Goal: Information Seeking & Learning: Check status

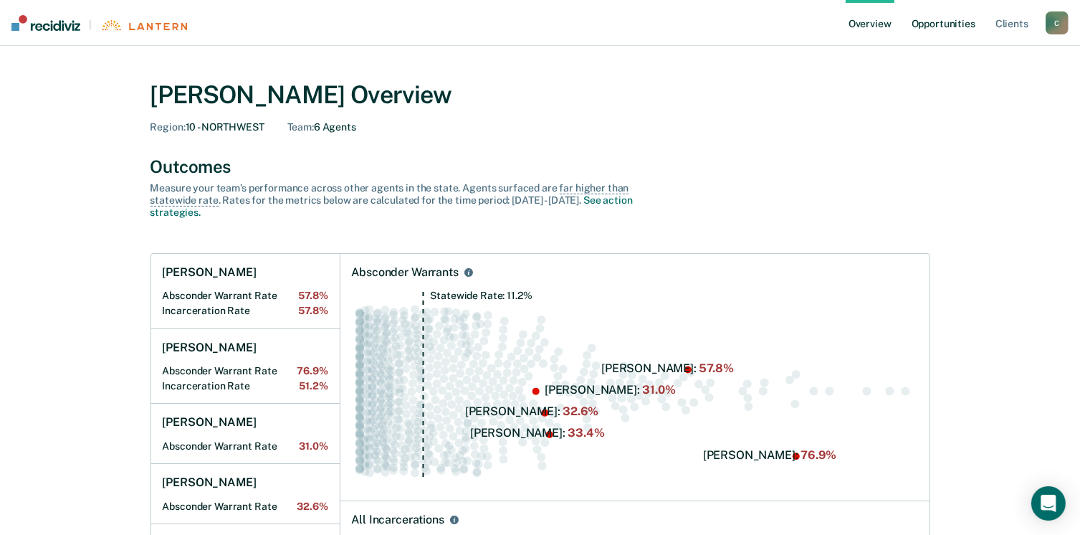
click at [954, 24] on link "Opportunities" at bounding box center [944, 23] width 70 height 46
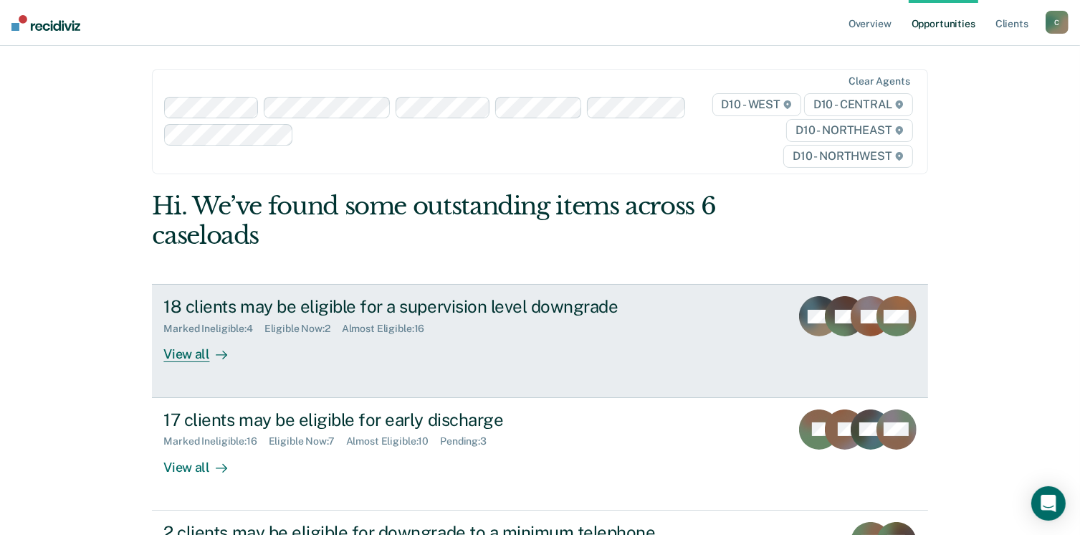
click at [176, 350] on div "View all" at bounding box center [203, 349] width 80 height 28
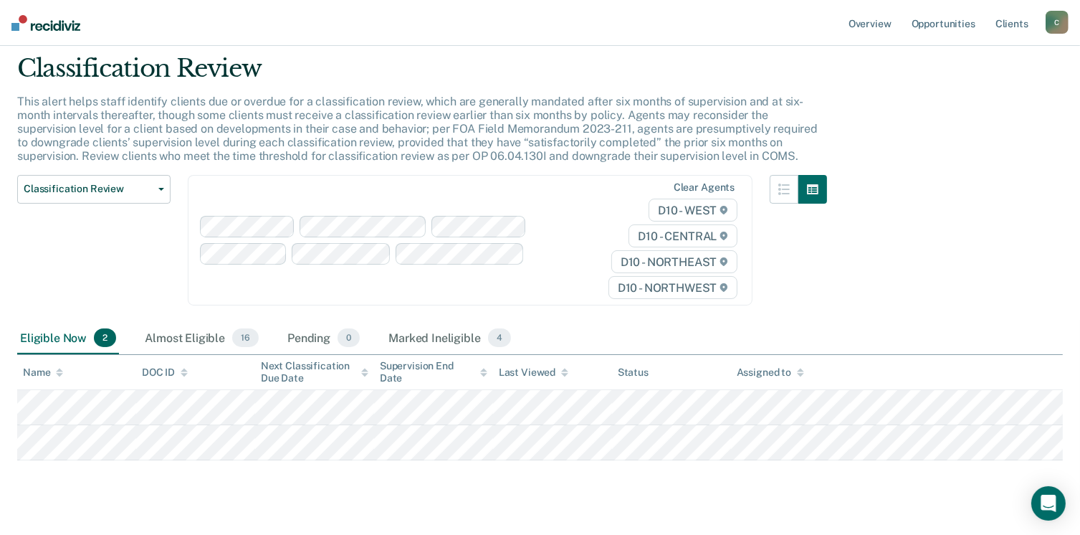
scroll to position [72, 0]
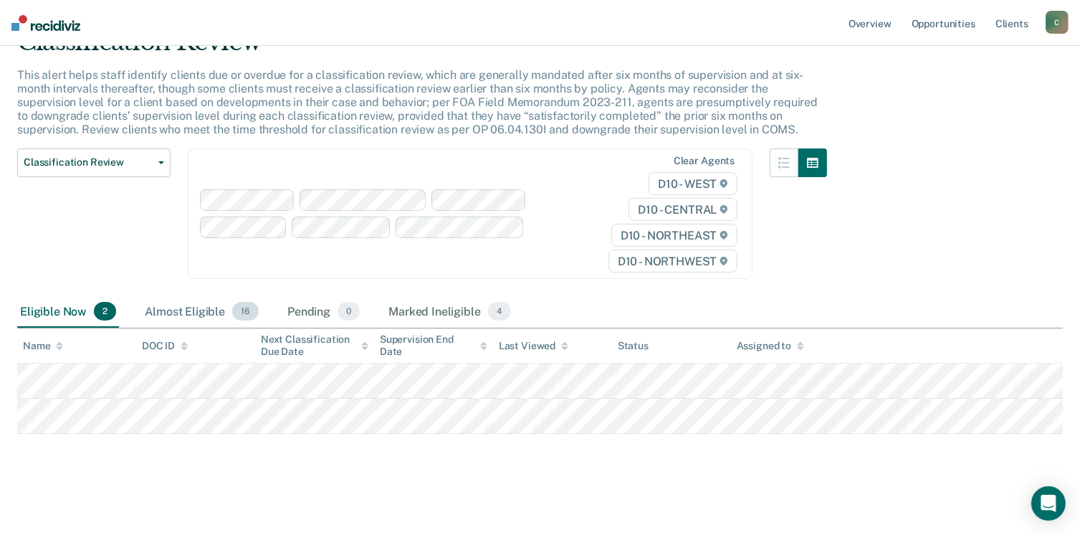
click at [205, 308] on div "Almost Eligible 16" at bounding box center [202, 312] width 120 height 32
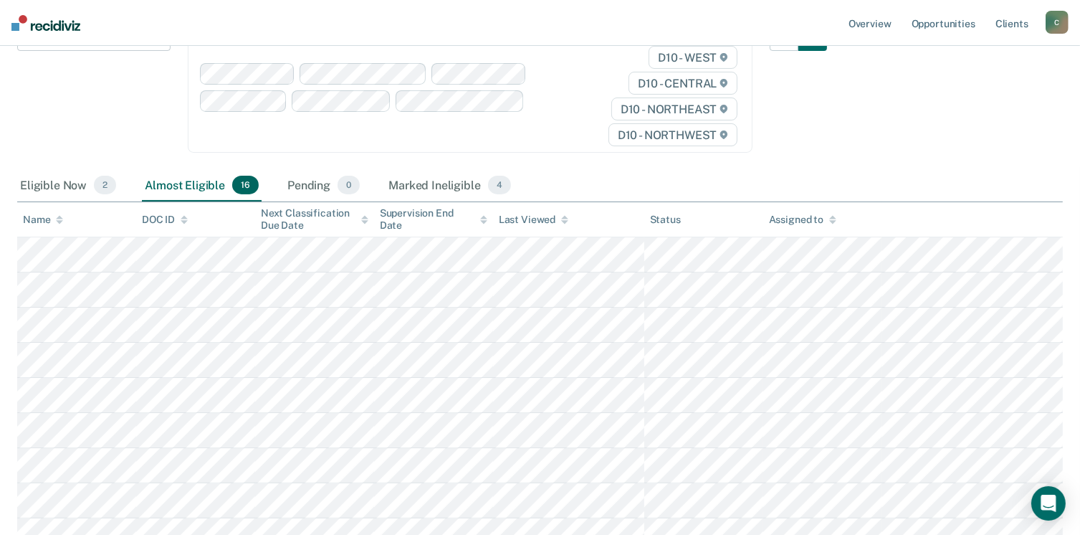
scroll to position [215, 0]
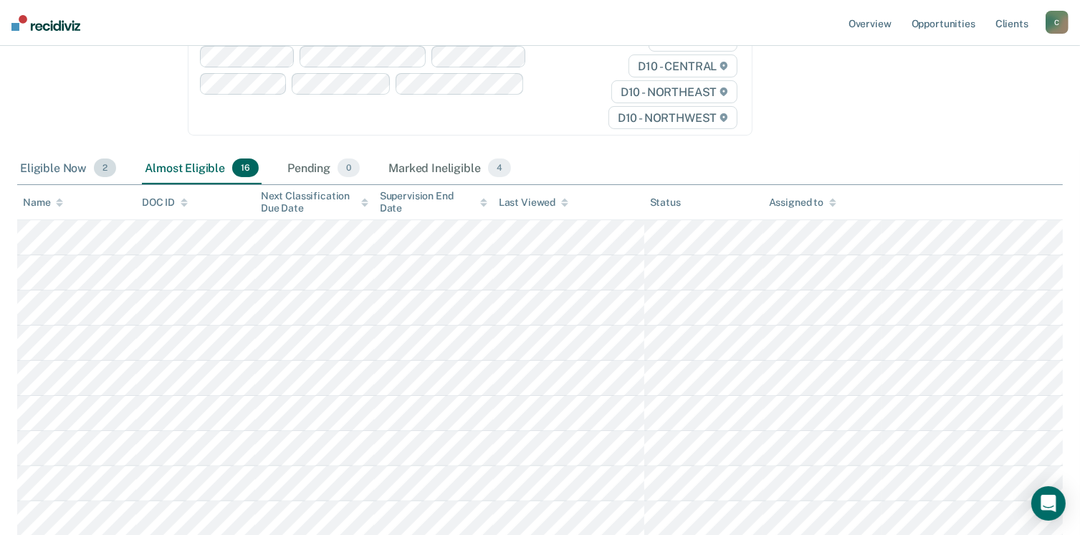
click at [54, 169] on div "Eligible Now 2" at bounding box center [68, 169] width 102 height 32
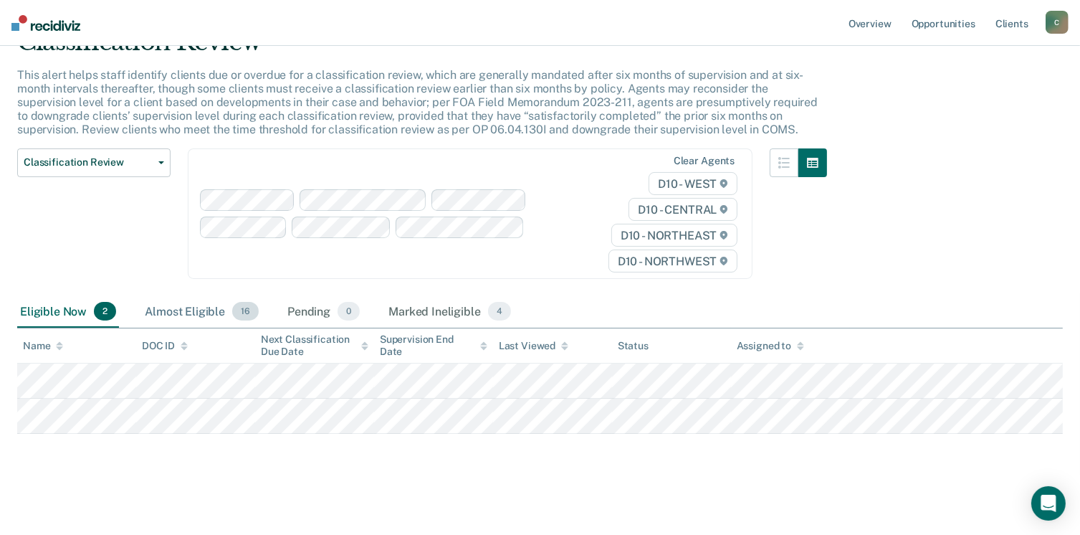
click at [243, 313] on span "16" at bounding box center [245, 311] width 27 height 19
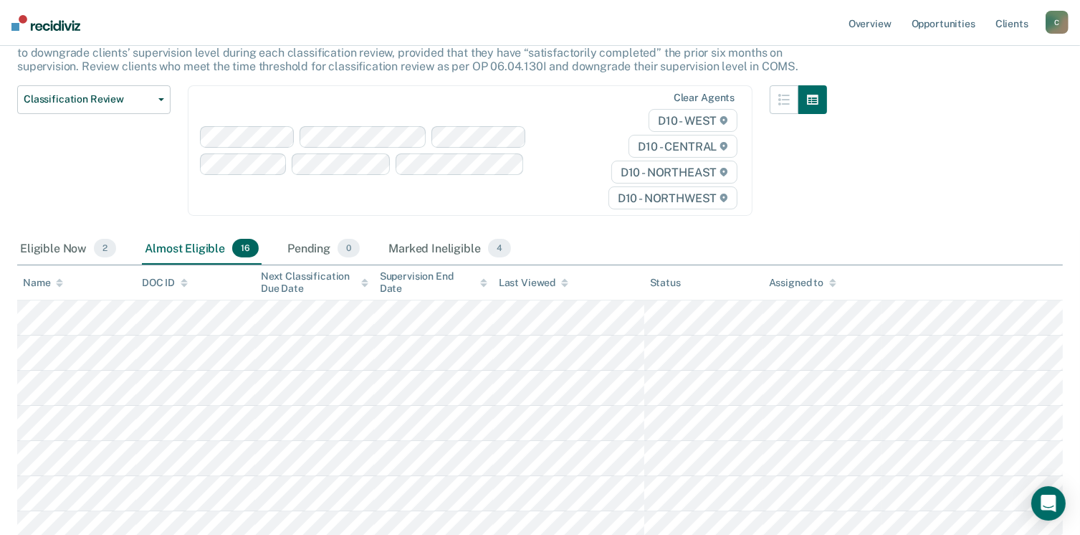
scroll to position [0, 0]
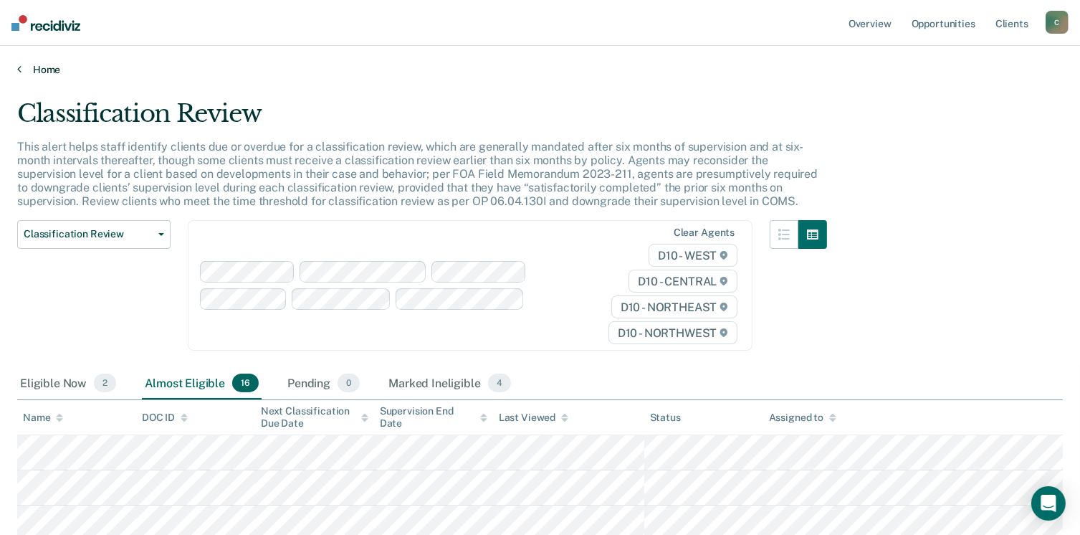
click at [23, 64] on link "Home" at bounding box center [540, 69] width 1046 height 13
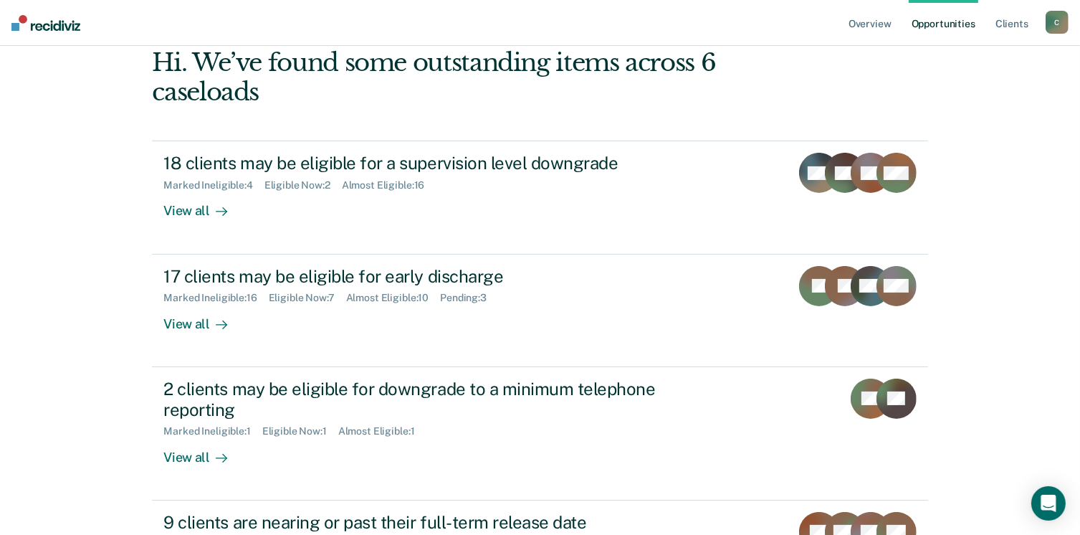
scroll to position [215, 0]
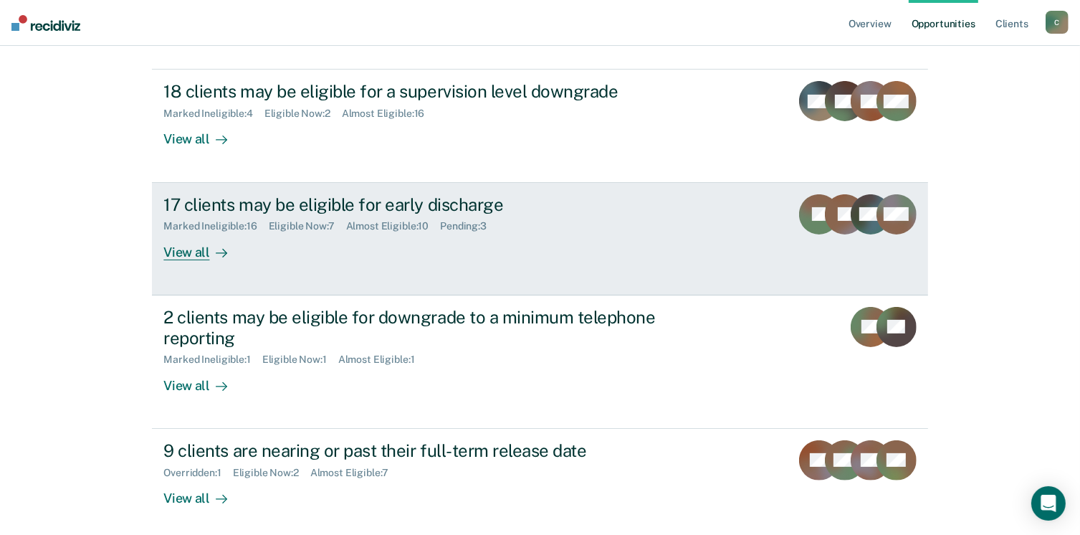
click at [178, 254] on div "View all" at bounding box center [203, 246] width 80 height 28
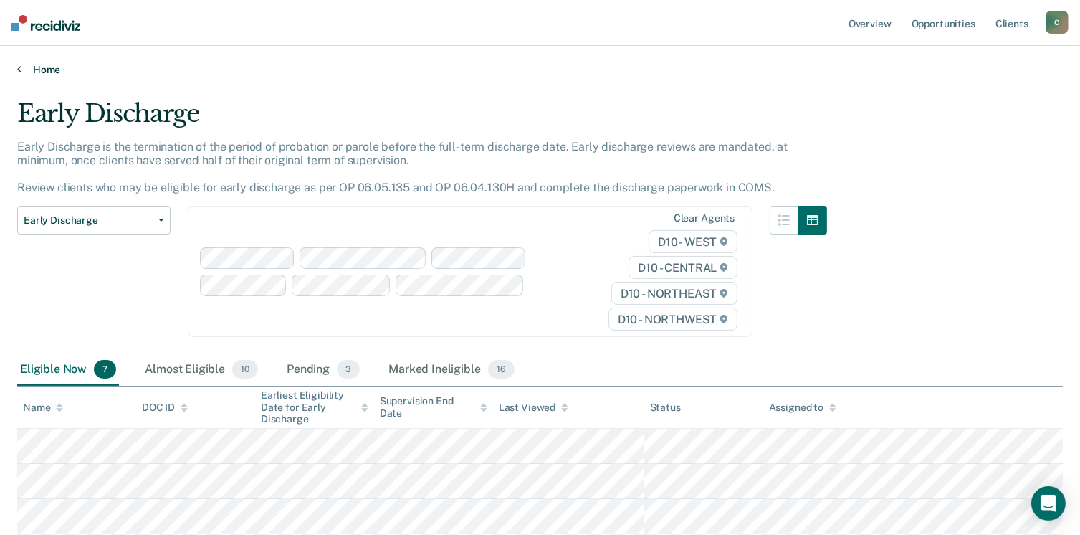
click at [20, 65] on icon at bounding box center [19, 68] width 4 height 11
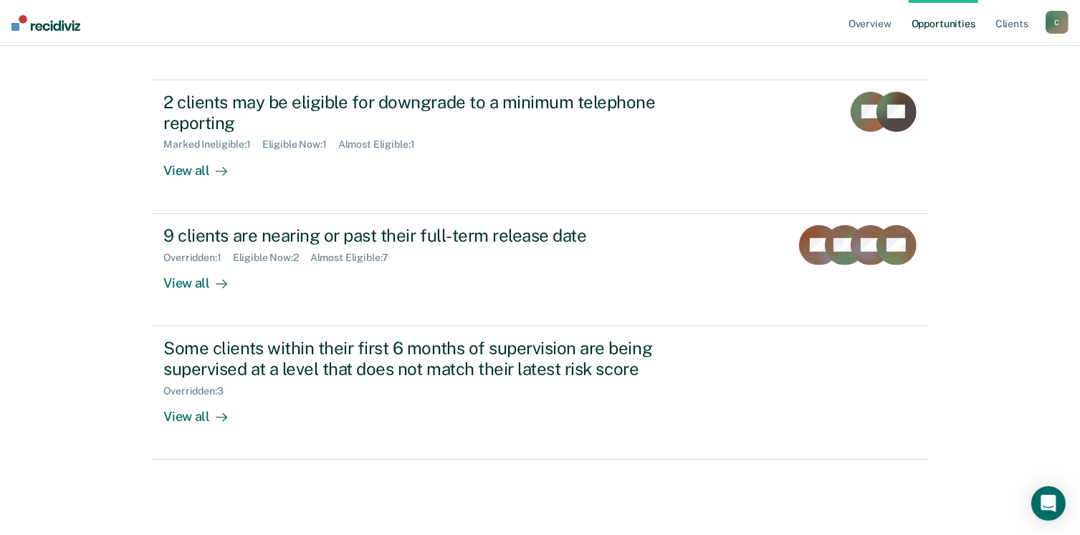
scroll to position [441, 0]
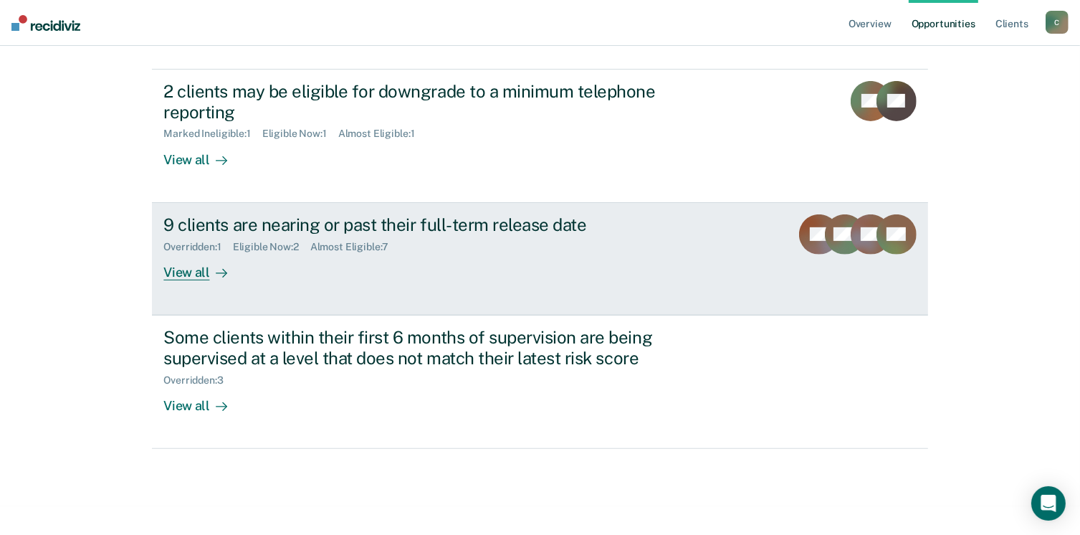
click at [285, 226] on div "9 clients are nearing or past their full-term release date" at bounding box center [414, 224] width 503 height 21
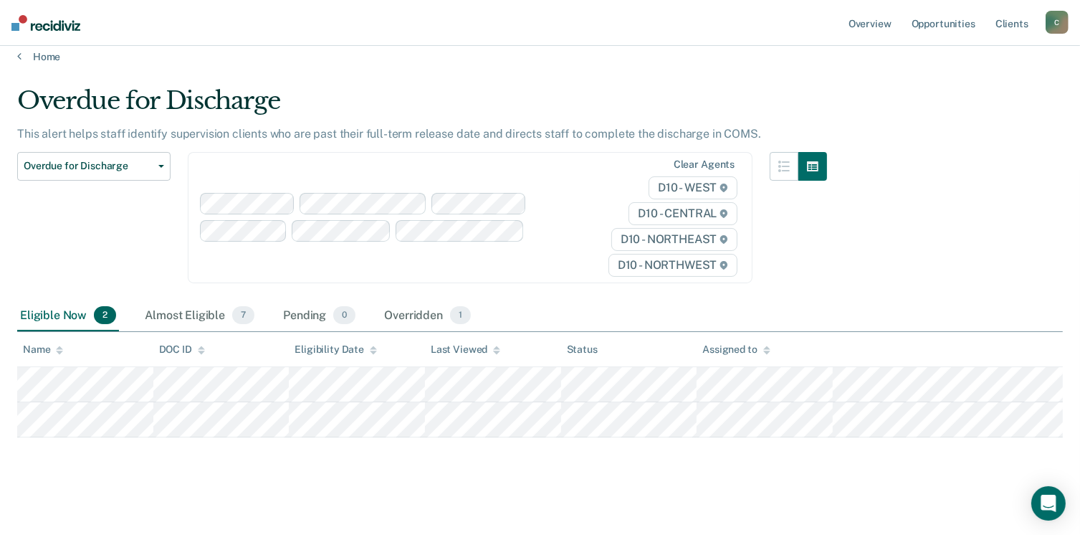
scroll to position [17, 0]
